Goal: Use online tool/utility: Utilize a website feature to perform a specific function

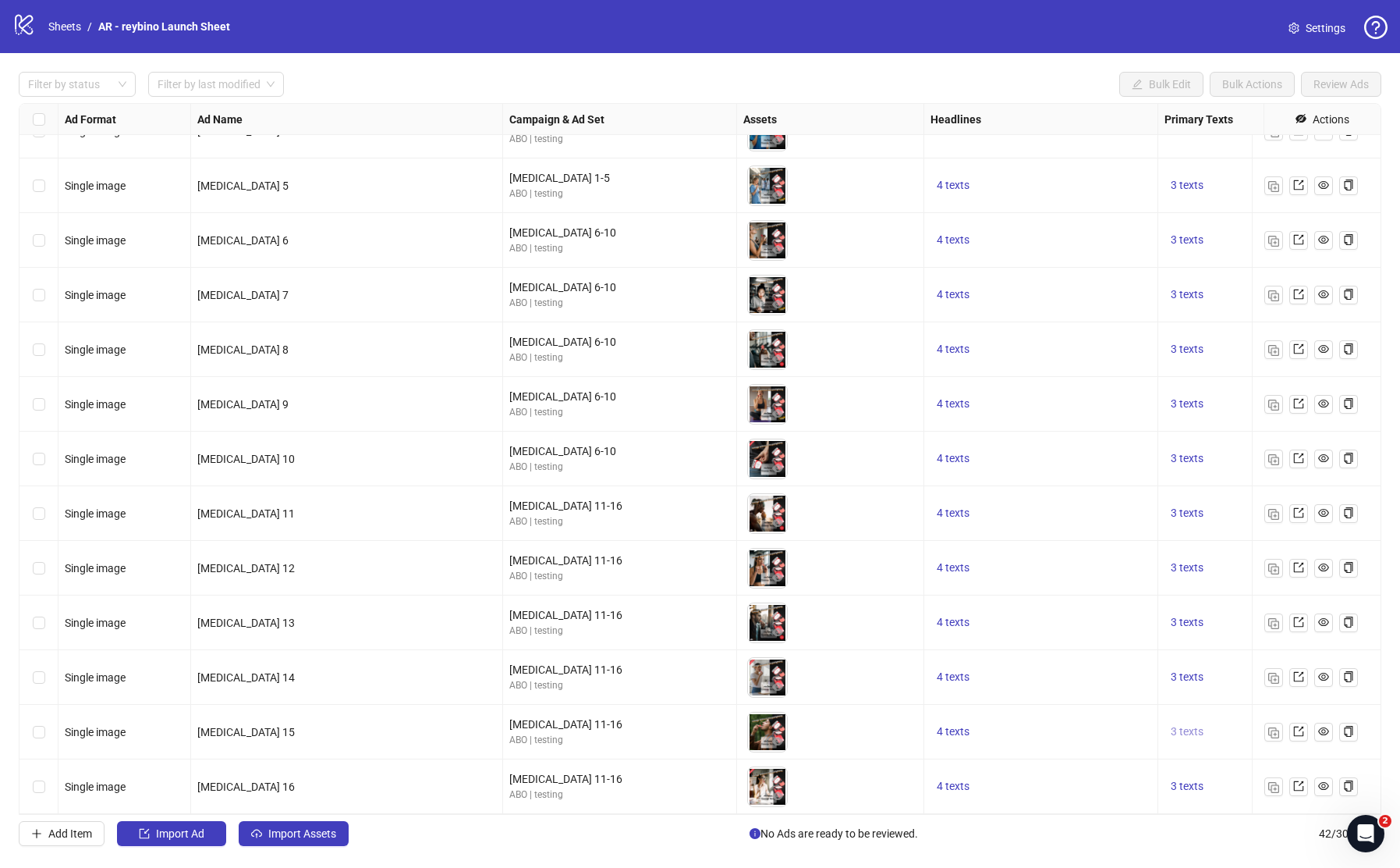
scroll to position [1627, 61]
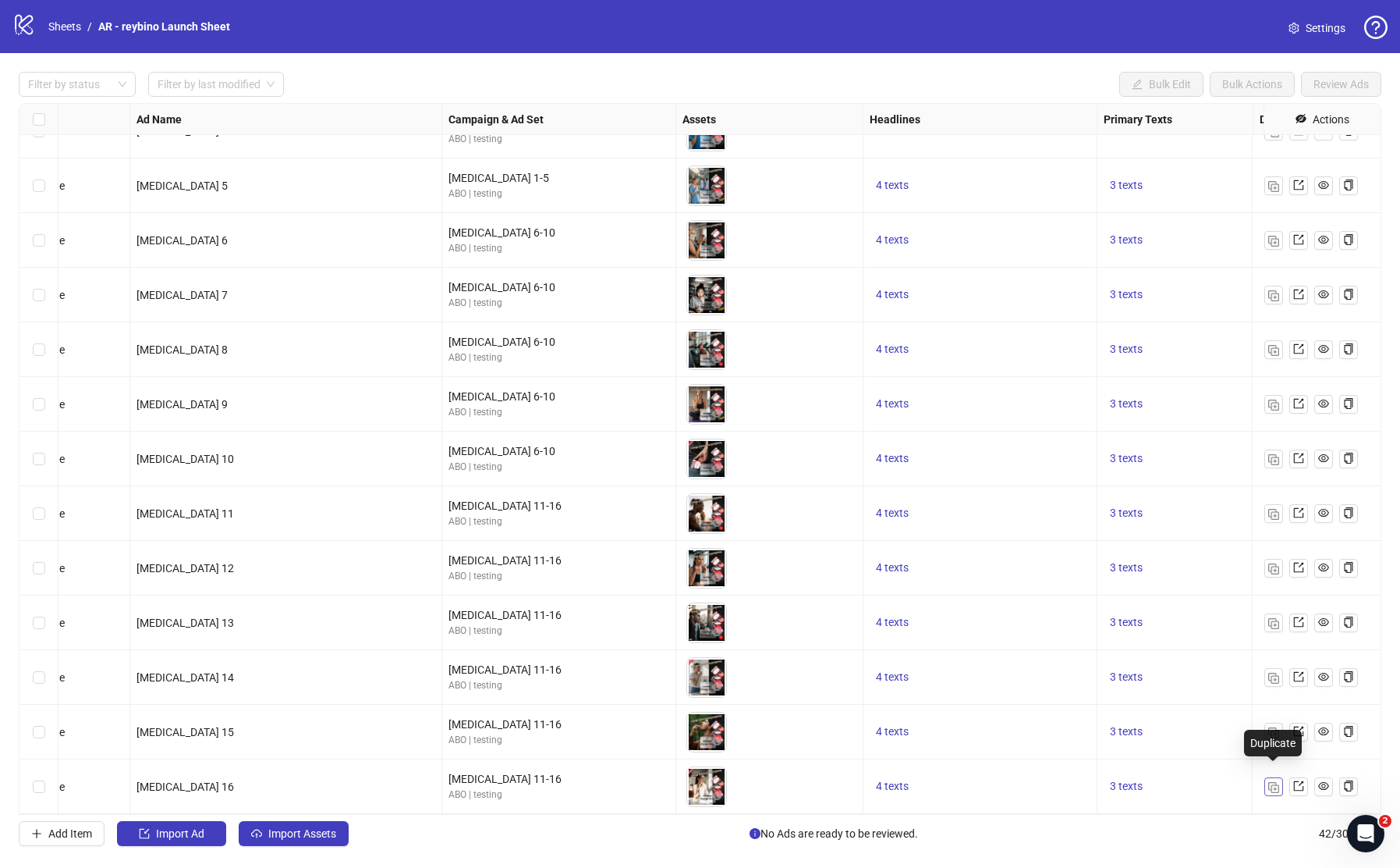
click at [1274, 782] on img "button" at bounding box center [1274, 787] width 11 height 11
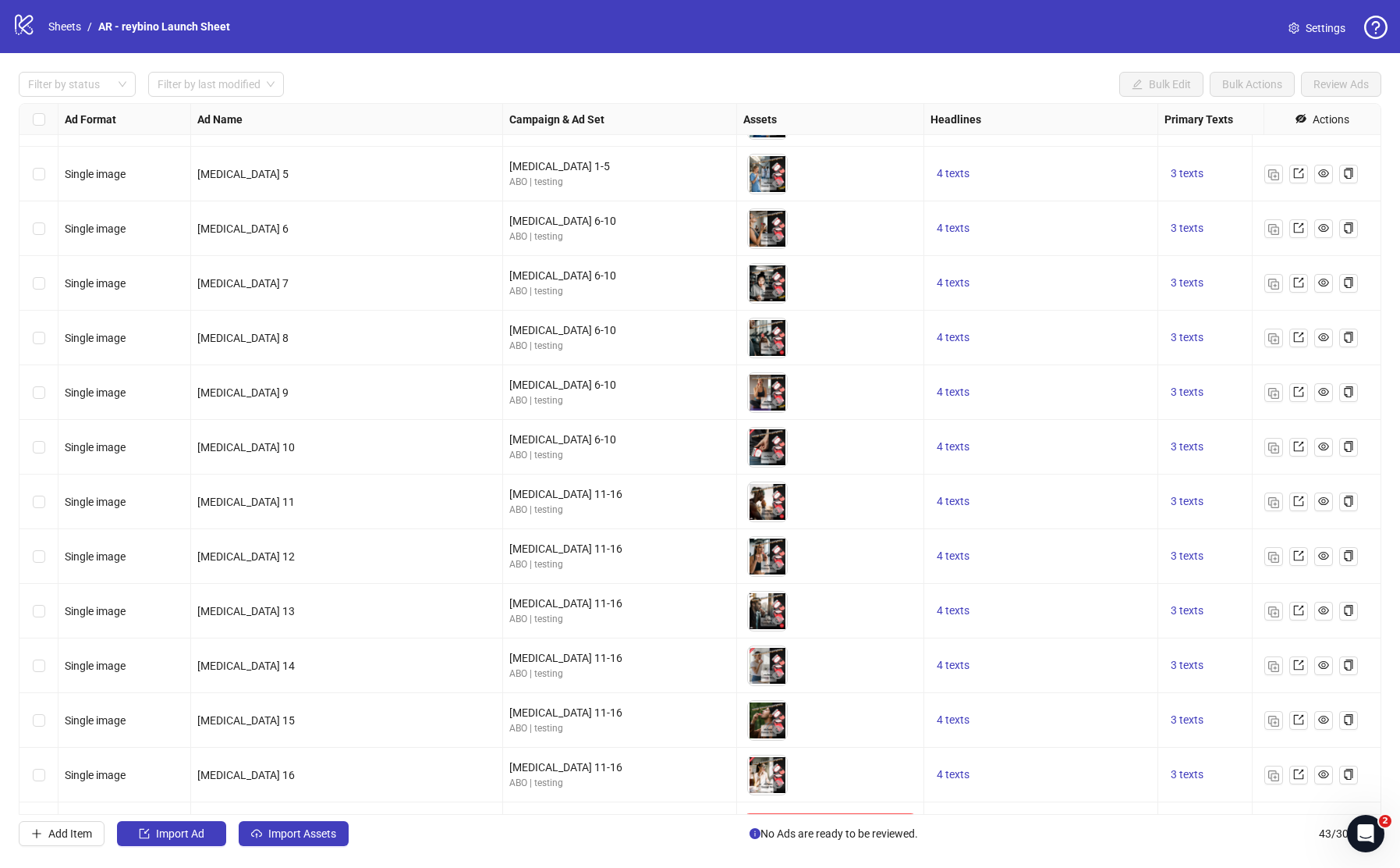
scroll to position [1682, 0]
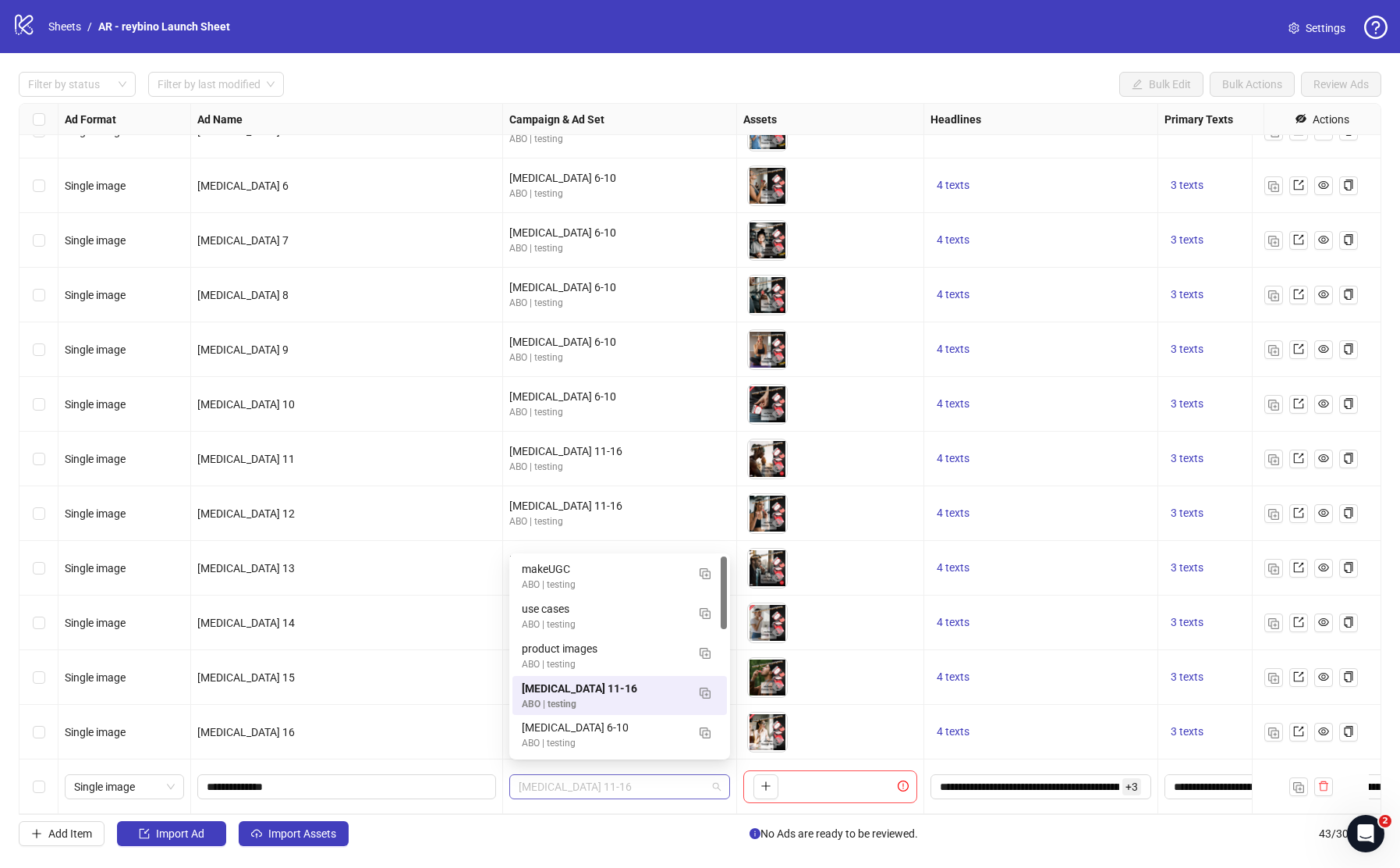
click at [605, 785] on span "[MEDICAL_DATA] 11-16" at bounding box center [620, 787] width 202 height 24
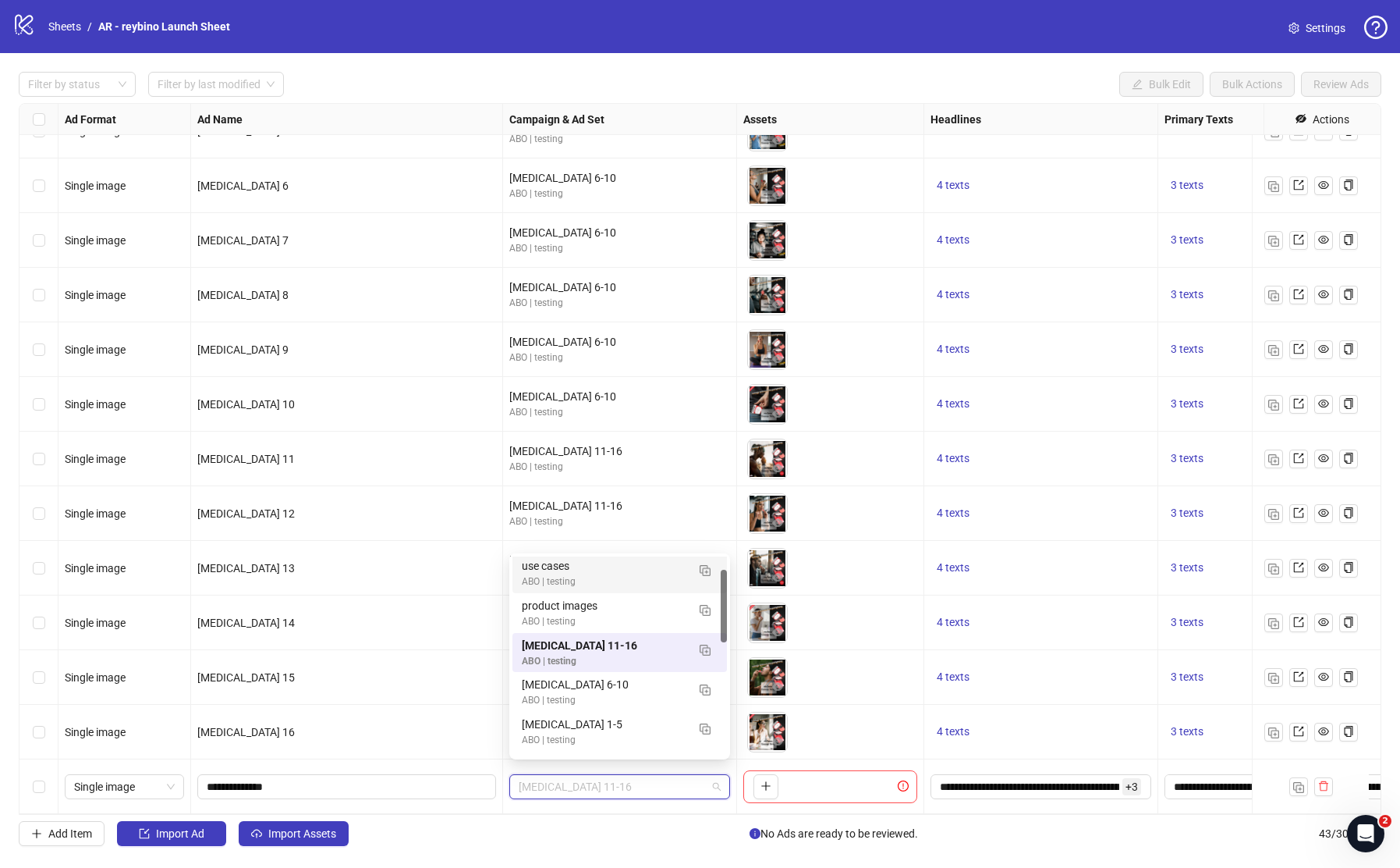
scroll to position [34, 0]
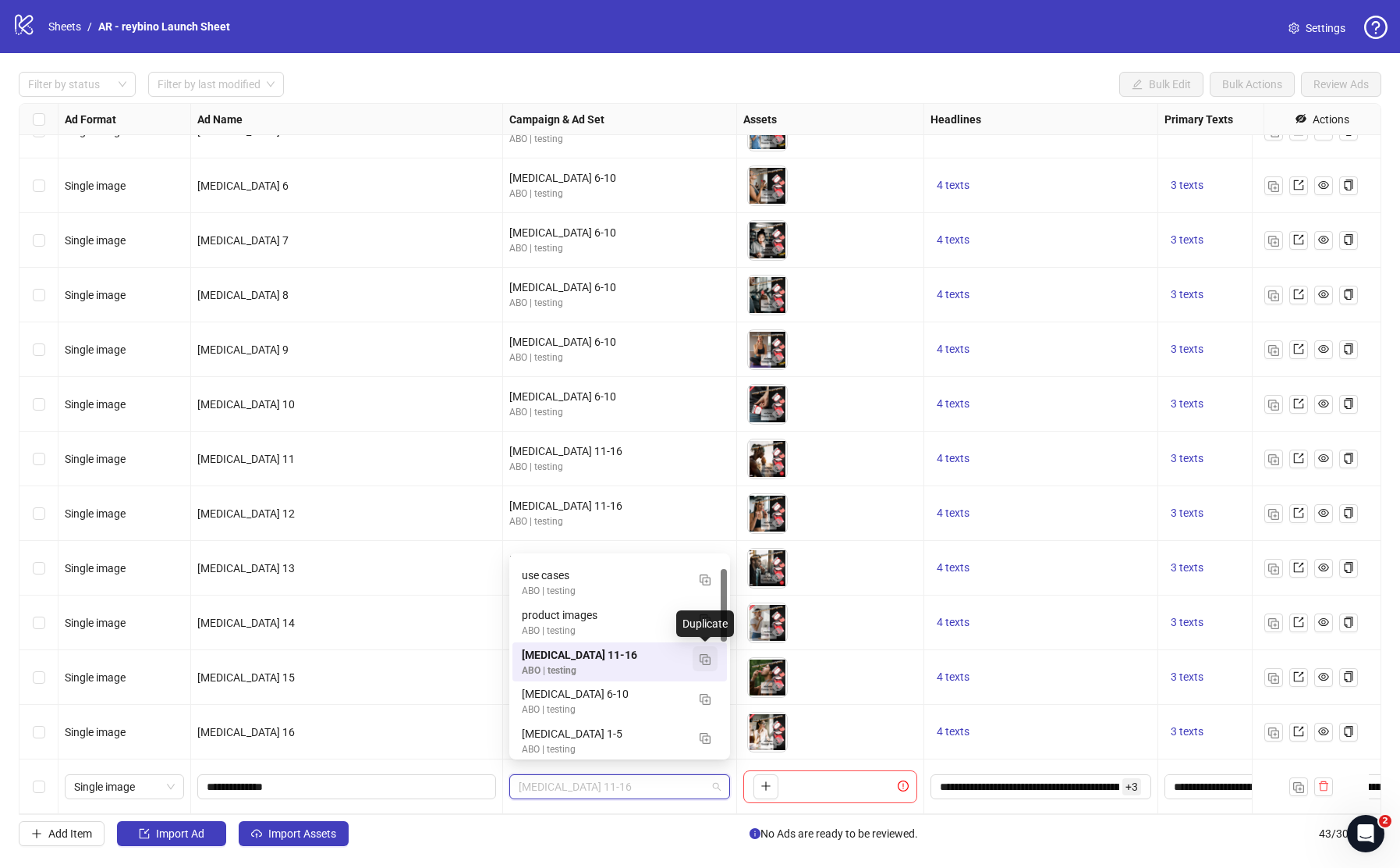
click at [709, 662] on img "button" at bounding box center [705, 659] width 11 height 11
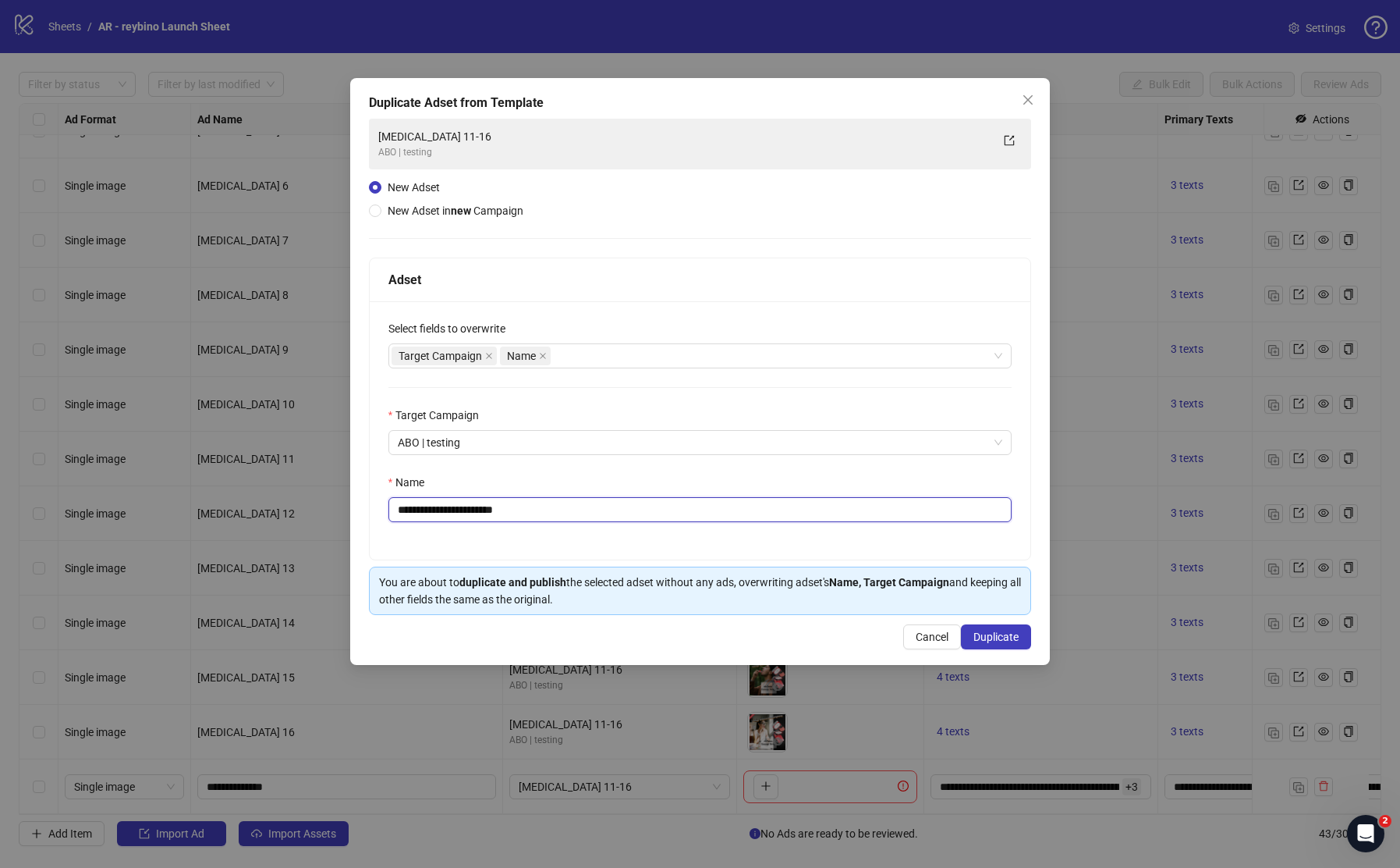
click at [456, 512] on input "**********" at bounding box center [700, 510] width 624 height 25
type input "*******"
click at [996, 624] on div "Duplicate Adset from Template [MEDICAL_DATA] 11-16 ABO | testing New Adset New …" at bounding box center [701, 372] width 701 height 587
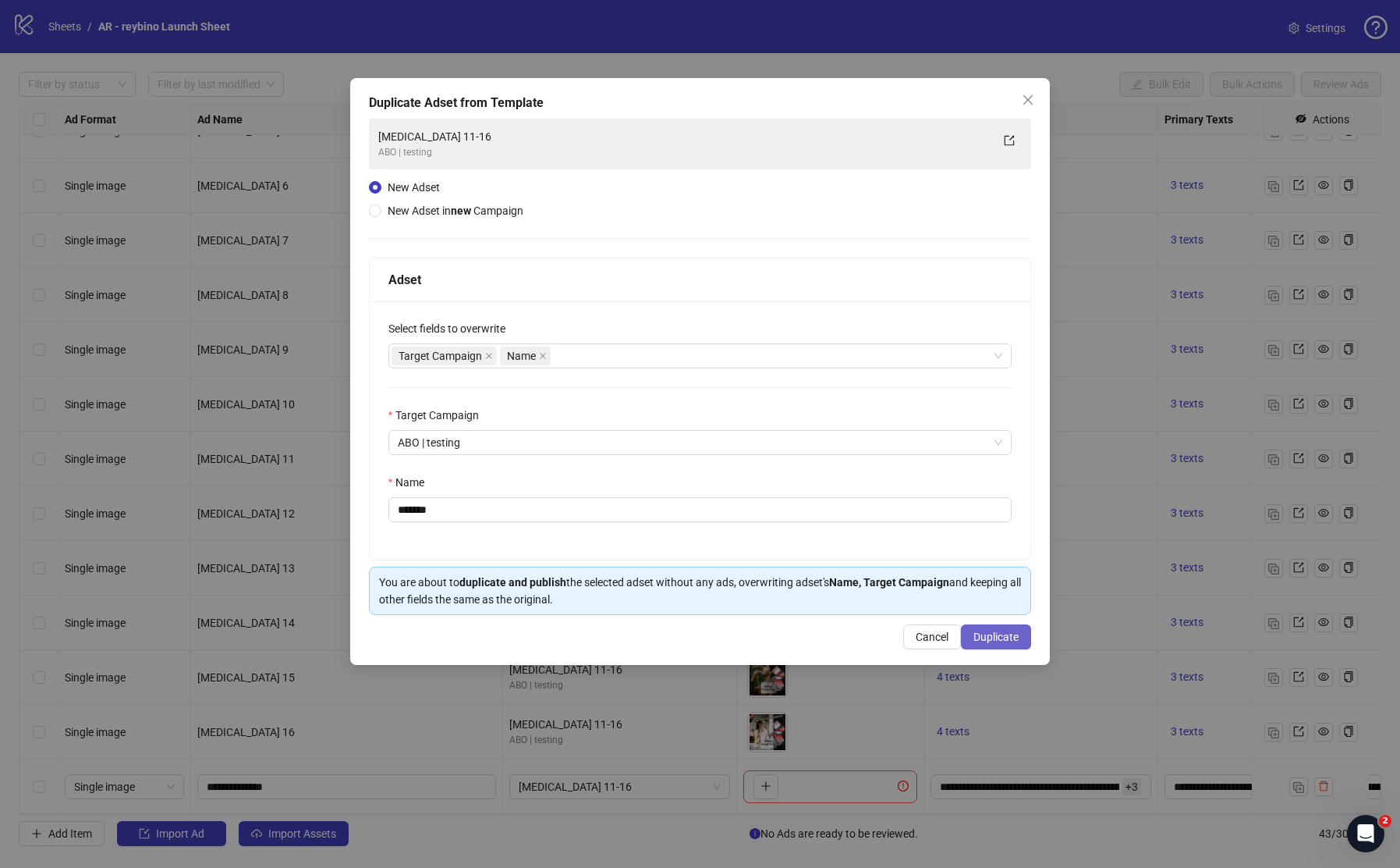
click at [994, 640] on span "Duplicate" at bounding box center [997, 636] width 45 height 13
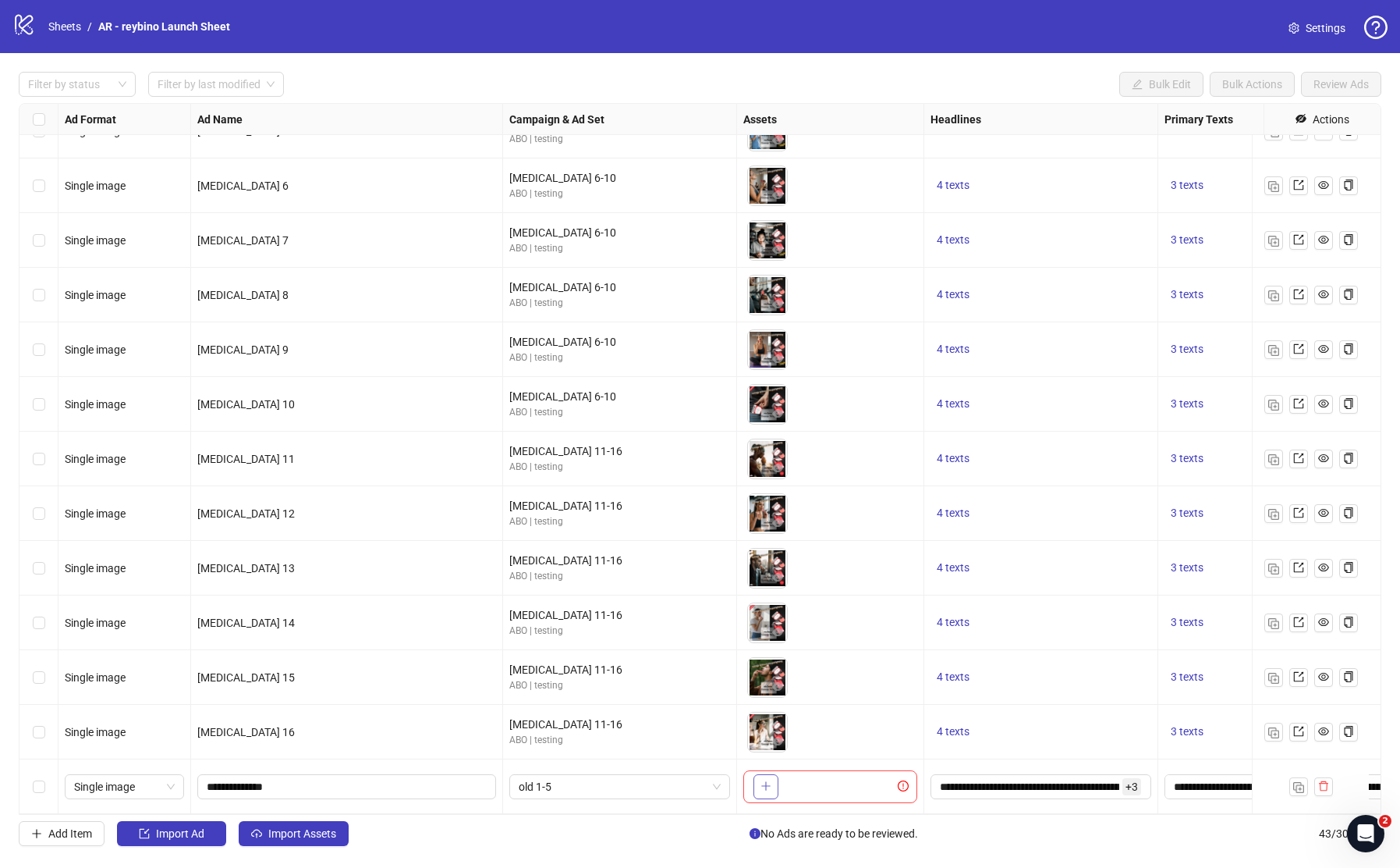
click at [768, 780] on icon "plus" at bounding box center [766, 785] width 11 height 11
click at [1296, 782] on img "button" at bounding box center [1298, 787] width 11 height 11
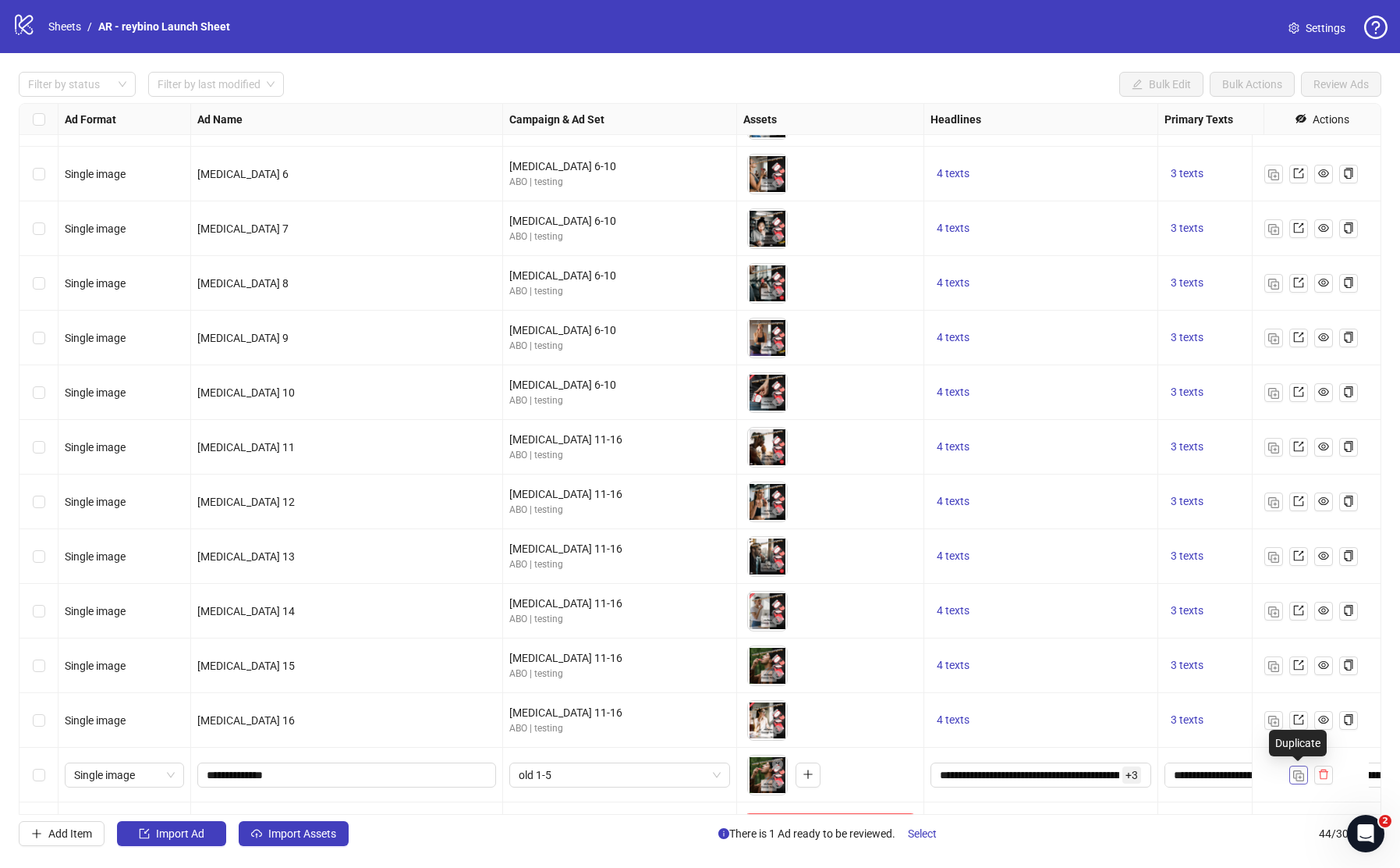
click at [1296, 778] on img "button" at bounding box center [1298, 775] width 11 height 11
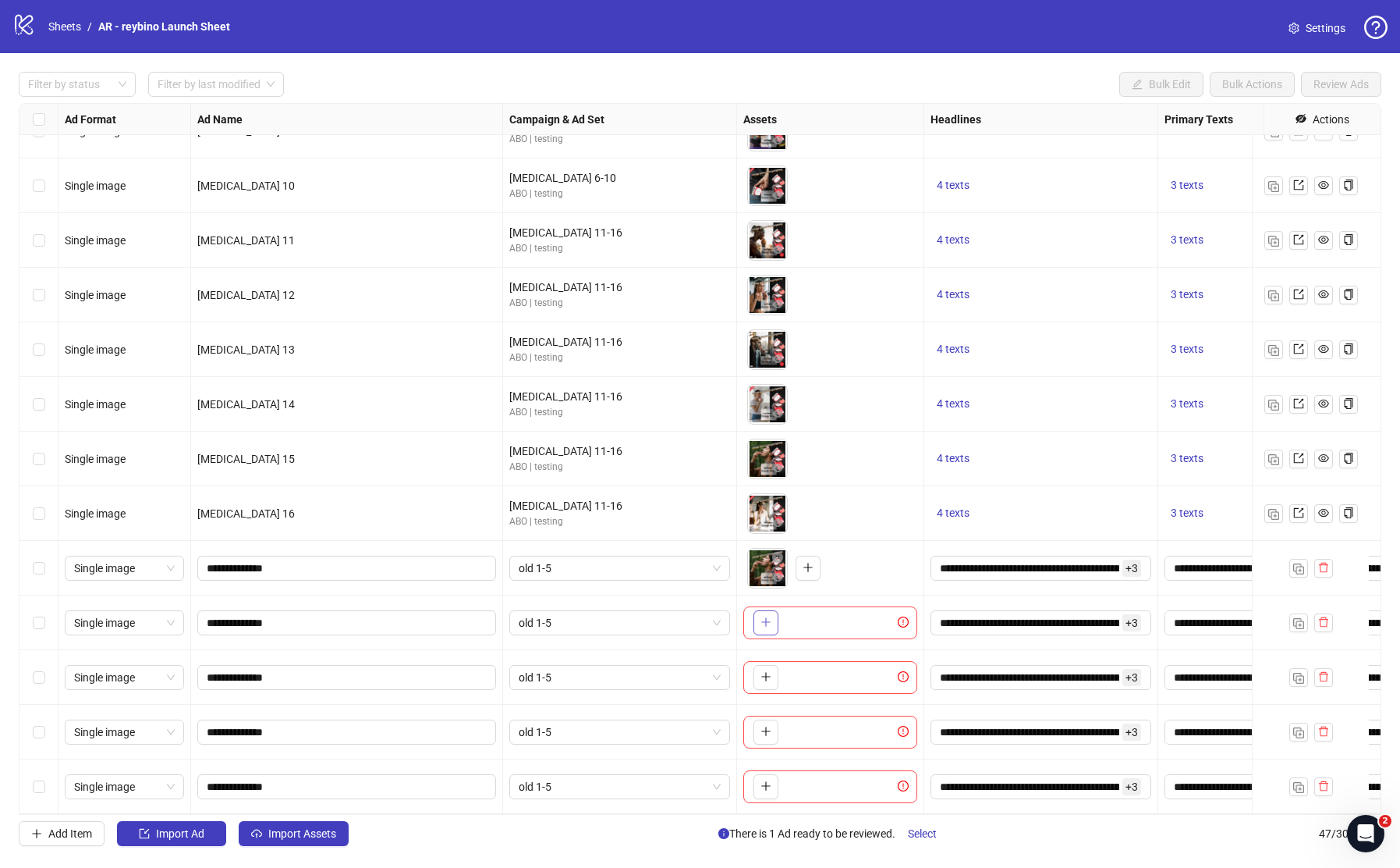
click at [767, 616] on span "button" at bounding box center [766, 622] width 11 height 13
click at [765, 671] on icon "plus" at bounding box center [766, 676] width 11 height 11
